Goal: Navigation & Orientation: Find specific page/section

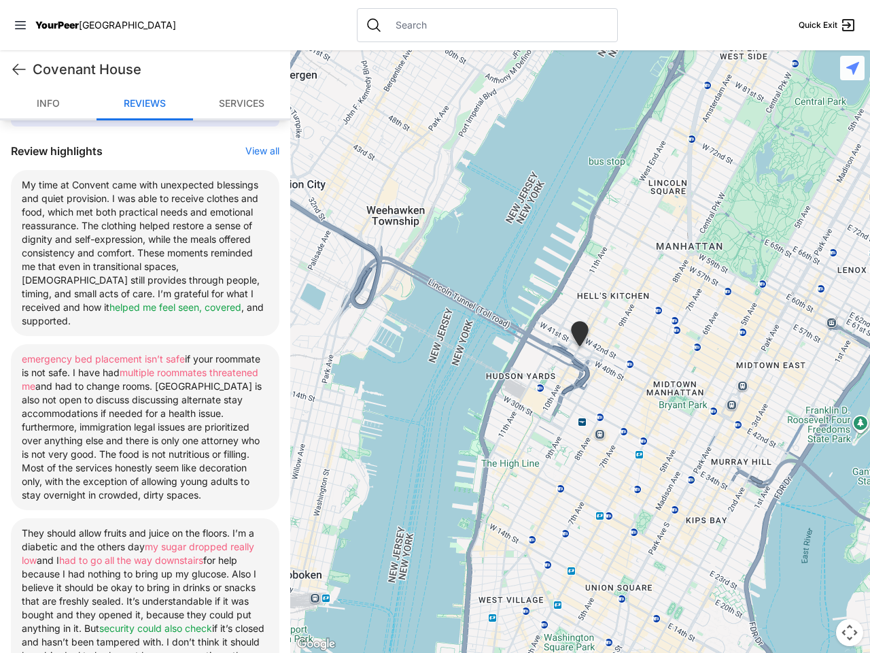
click at [20, 25] on icon at bounding box center [20, 25] width 11 height 8
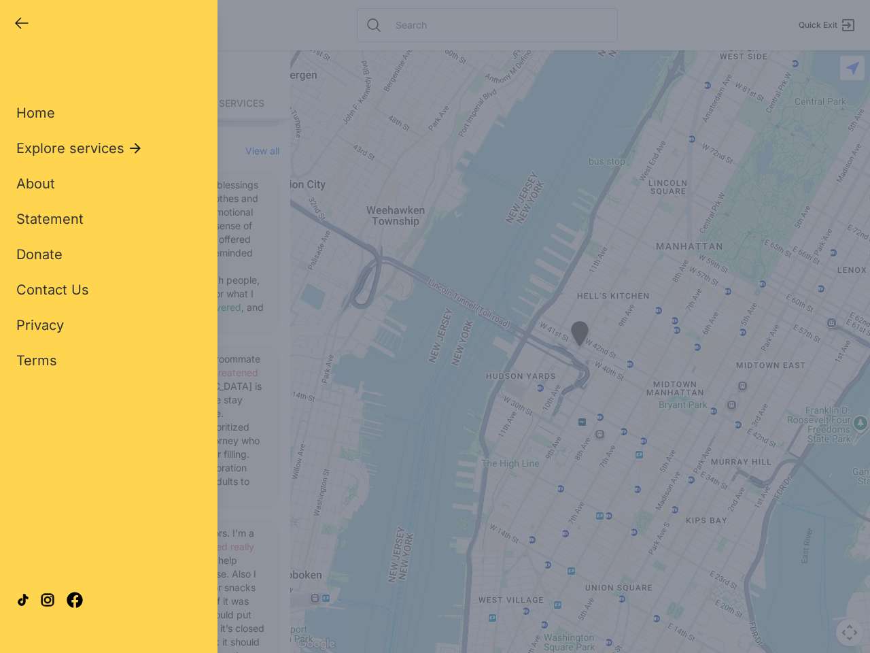
click at [19, 69] on div "Home Explore services About Statement Donate Contact Us Privacy Terms" at bounding box center [108, 215] width 185 height 310
click at [256, 151] on div "Close panel YourPeer [GEOGRAPHIC_DATA] Quick Exit Single Adult Families Soup Ki…" at bounding box center [435, 326] width 870 height 653
click at [580, 352] on div "Close panel YourPeer [GEOGRAPHIC_DATA] Quick Exit Single Adult Families Soup Ki…" at bounding box center [435, 326] width 870 height 653
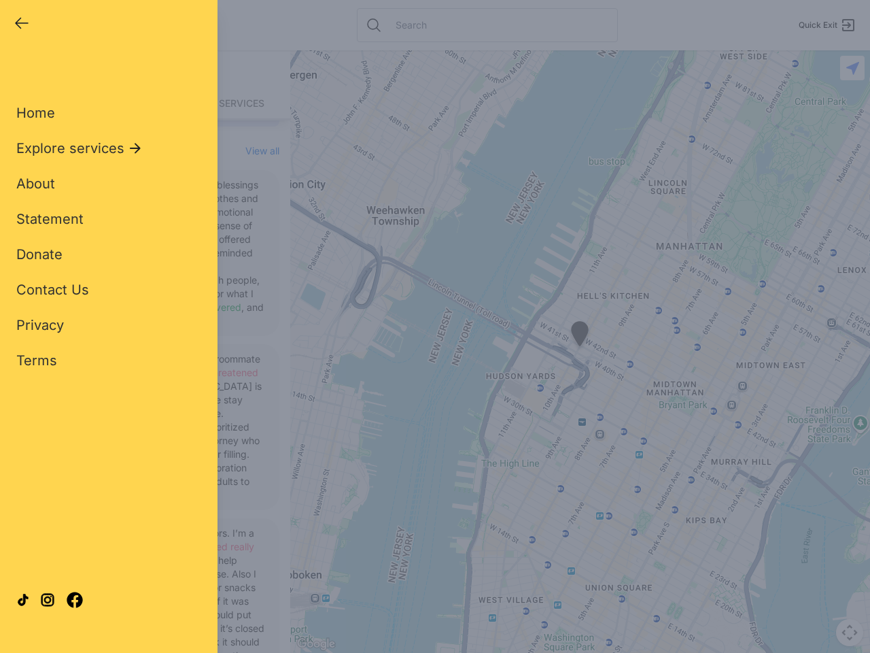
click at [580, 336] on div "Close panel YourPeer [GEOGRAPHIC_DATA] Quick Exit Single Adult Families Soup Ki…" at bounding box center [435, 326] width 870 height 653
click at [850, 632] on div "Close panel YourPeer [GEOGRAPHIC_DATA] Quick Exit Single Adult Families Soup Ki…" at bounding box center [435, 326] width 870 height 653
click at [853, 68] on div "Close panel YourPeer [GEOGRAPHIC_DATA] Quick Exit Single Adult Families Soup Ki…" at bounding box center [435, 326] width 870 height 653
